Goal: Task Accomplishment & Management: Manage account settings

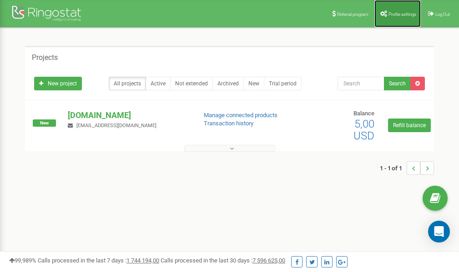
click at [392, 10] on link "Profile settings" at bounding box center [397, 13] width 46 height 27
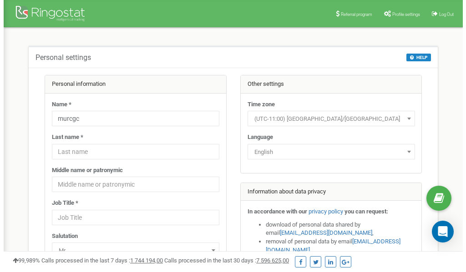
scroll to position [45, 0]
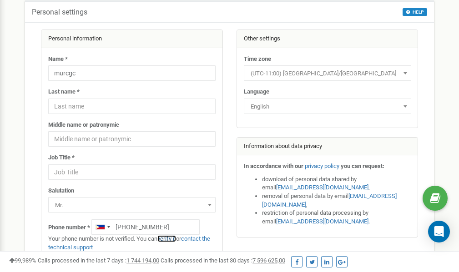
click at [173, 239] on link "verify it" at bounding box center [166, 239] width 19 height 7
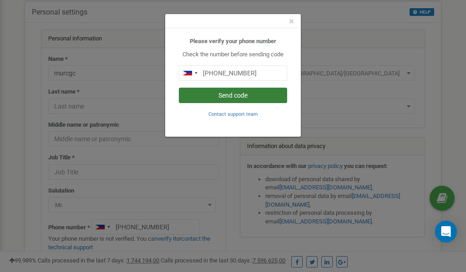
click at [245, 95] on button "Send code" at bounding box center [233, 95] width 108 height 15
